Goal: Transaction & Acquisition: Book appointment/travel/reservation

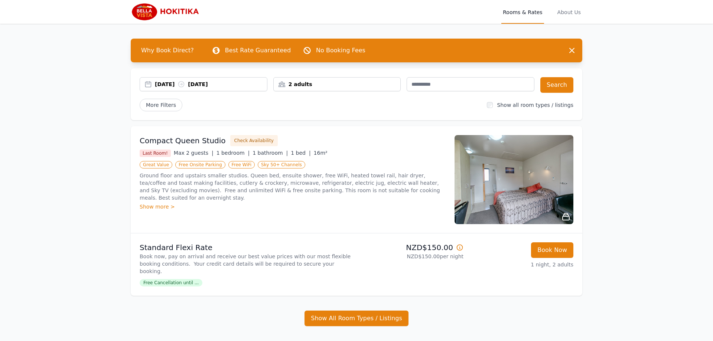
click at [170, 85] on div "[DATE] [DATE]" at bounding box center [211, 84] width 112 height 7
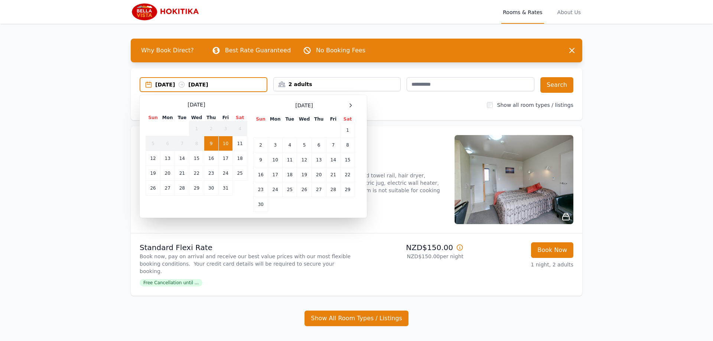
drag, startPoint x: 349, startPoint y: 105, endPoint x: 336, endPoint y: 120, distance: 20.0
click at [349, 105] on icon at bounding box center [350, 105] width 6 height 6
click at [272, 193] on td "29" at bounding box center [275, 189] width 14 height 15
click at [303, 194] on td "31" at bounding box center [304, 189] width 14 height 15
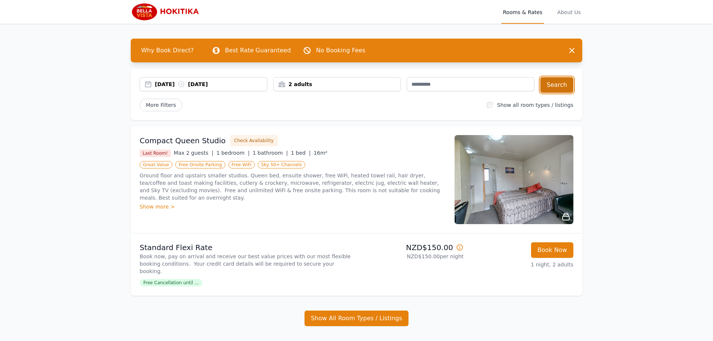
click at [557, 85] on button "Search" at bounding box center [556, 85] width 33 height 16
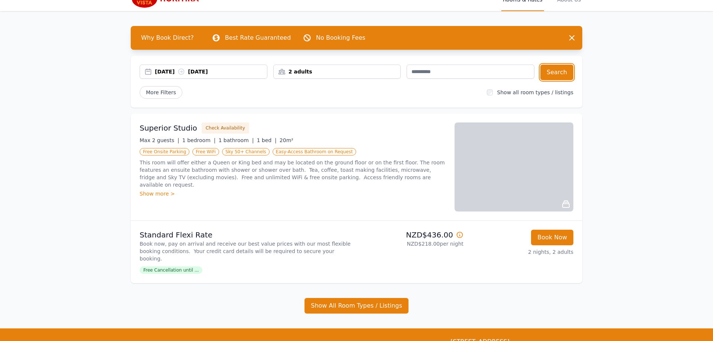
scroll to position [9, 0]
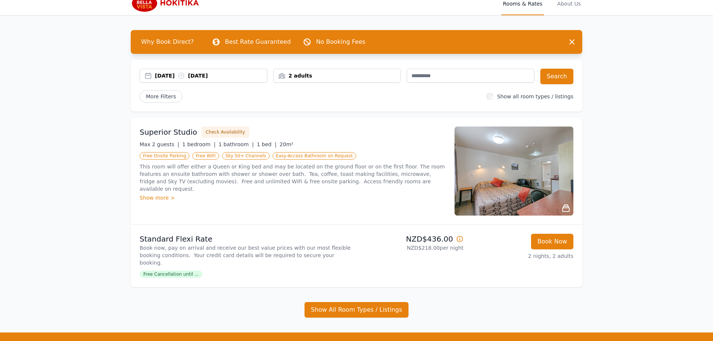
click at [632, 142] on div "Open main menu Rooms & Rates About Us Why Book Direct? Best Rate Guaranteed No …" at bounding box center [356, 187] width 713 height 393
click at [225, 132] on button "Check Availability" at bounding box center [226, 132] width 48 height 11
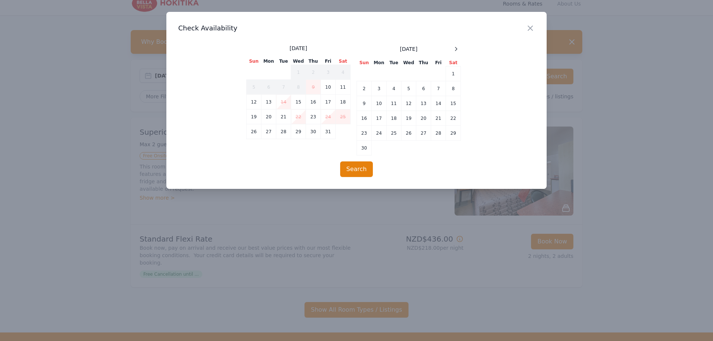
drag, startPoint x: 456, startPoint y: 50, endPoint x: 452, endPoint y: 59, distance: 9.3
click at [456, 50] on icon at bounding box center [456, 49] width 6 height 6
click at [378, 133] on td "29" at bounding box center [379, 133] width 15 height 15
drag, startPoint x: 405, startPoint y: 136, endPoint x: 399, endPoint y: 142, distance: 8.4
click at [405, 136] on td "31" at bounding box center [408, 133] width 15 height 15
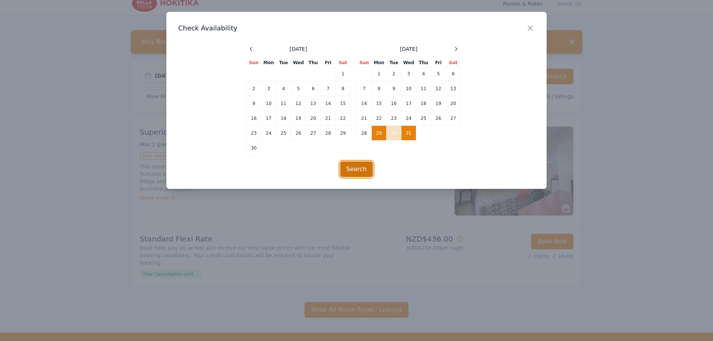
click at [356, 169] on button "Search" at bounding box center [356, 169] width 33 height 16
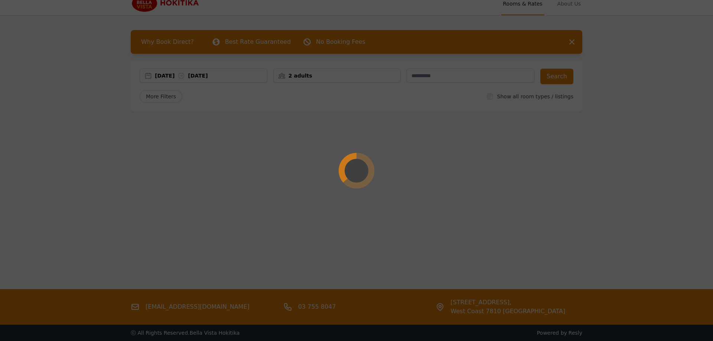
scroll to position [0, 0]
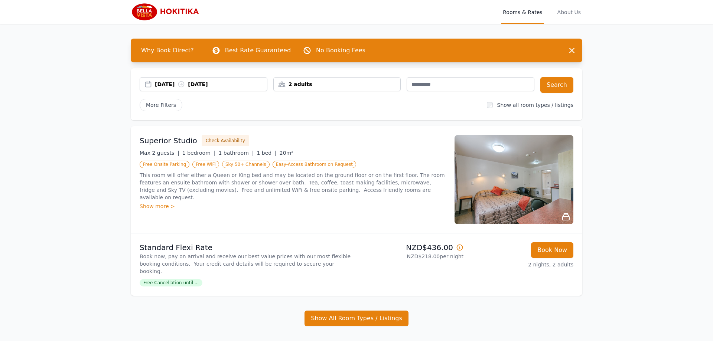
click at [305, 144] on div "Superior Studio Check Availability" at bounding box center [293, 140] width 306 height 11
drag, startPoint x: 615, startPoint y: 178, endPoint x: 702, endPoint y: 193, distance: 88.6
click at [615, 178] on div "Open main menu Rooms & Rates About Us Why Book Direct? Best Rate Guaranteed No …" at bounding box center [356, 196] width 713 height 393
